Goal: Find contact information: Find contact information

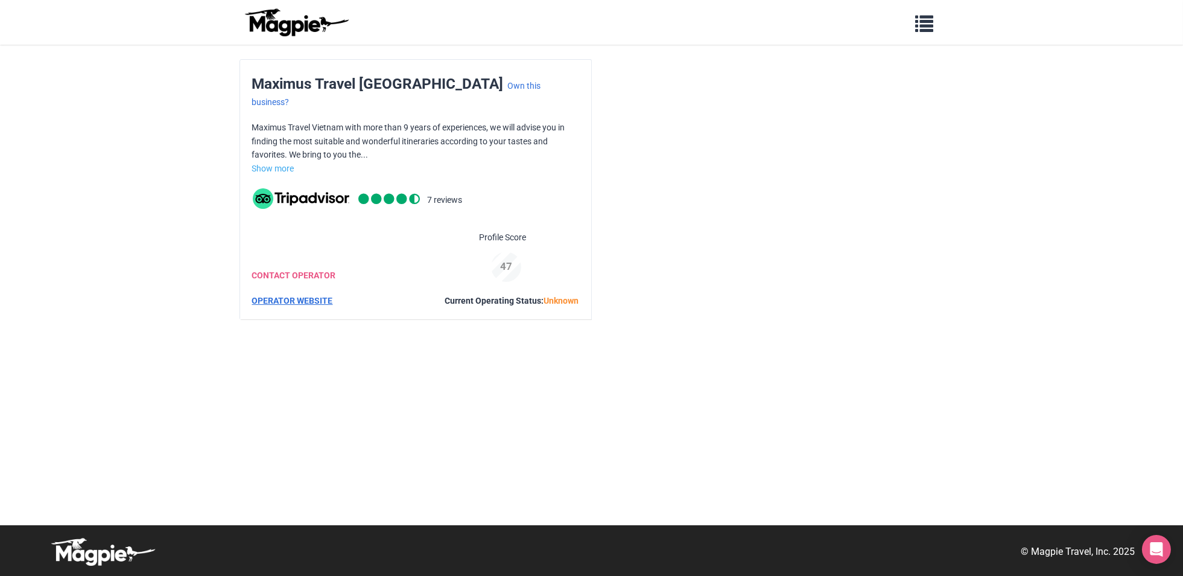
click at [302, 296] on link "OPERATOR WEBSITE" at bounding box center [292, 301] width 81 height 10
click at [272, 270] on link "CONTACT OPERATOR" at bounding box center [294, 275] width 84 height 10
click at [266, 164] on link "Show more" at bounding box center [273, 169] width 42 height 10
click at [273, 164] on link "Show less" at bounding box center [270, 169] width 37 height 10
click at [273, 164] on link "Show more" at bounding box center [273, 169] width 42 height 10
